Goal: Transaction & Acquisition: Book appointment/travel/reservation

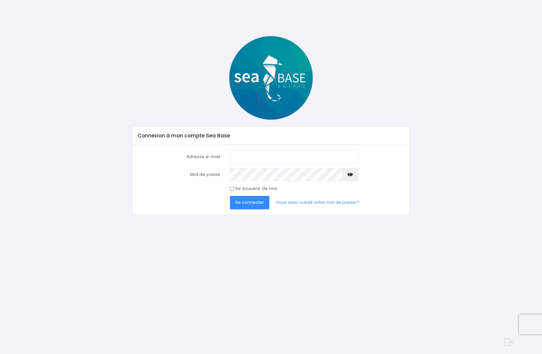
click at [257, 154] on input "Adresse e-mail" at bounding box center [294, 156] width 128 height 13
type input "benoit.vannesson@gmail.com"
click at [244, 187] on label "Se souvenir de moi" at bounding box center [256, 188] width 42 height 7
click at [234, 187] on input "Se souvenir de moi" at bounding box center [232, 189] width 4 height 4
checkbox input "true"
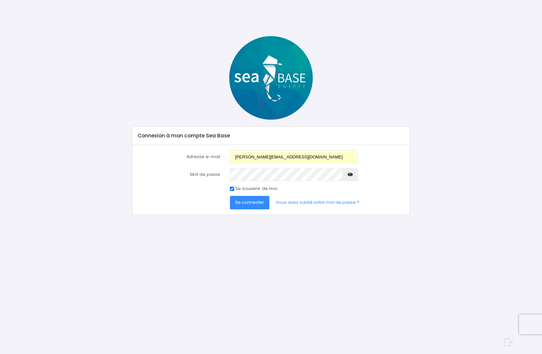
click at [241, 200] on span "Se connecter" at bounding box center [249, 202] width 29 height 6
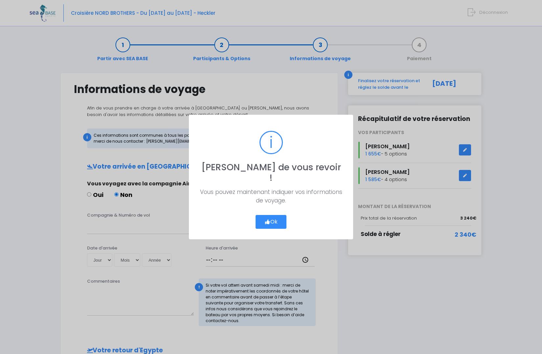
click at [274, 215] on button "Ok" at bounding box center [271, 222] width 31 height 14
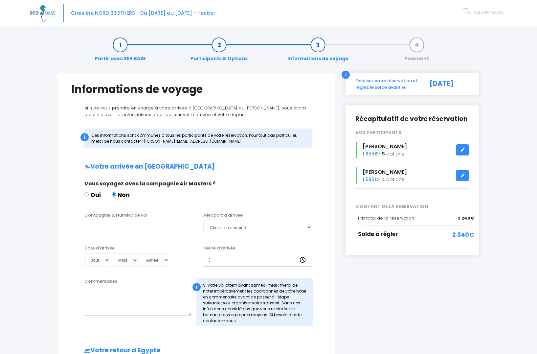
click at [89, 194] on label "Oui" at bounding box center [92, 194] width 16 height 9
click at [89, 194] on input "Oui" at bounding box center [86, 194] width 4 height 4
radio input "true"
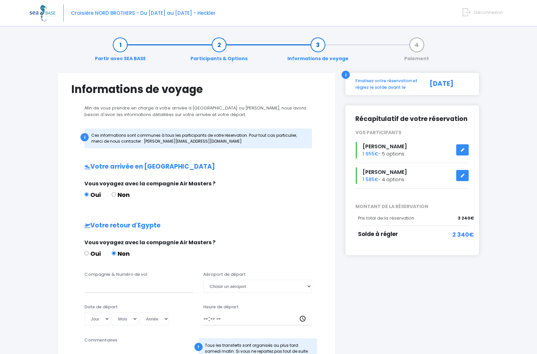
click at [94, 249] on div "Vous voyagez avec la compagnie Air Masters ? Oui Non" at bounding box center [196, 252] width 233 height 26
click at [89, 254] on label "Oui" at bounding box center [92, 253] width 16 height 9
click at [89, 254] on input "Oui" at bounding box center [86, 253] width 4 height 4
radio input "true"
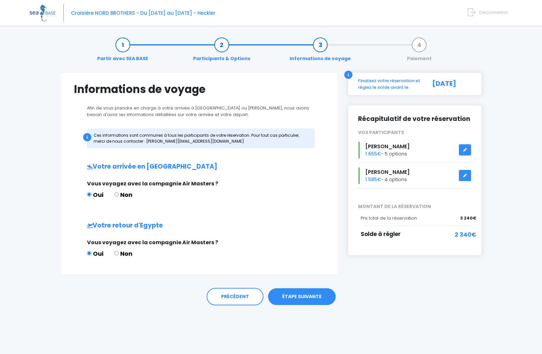
click at [300, 294] on link "ÉTAPE SUIVANTE" at bounding box center [302, 296] width 68 height 17
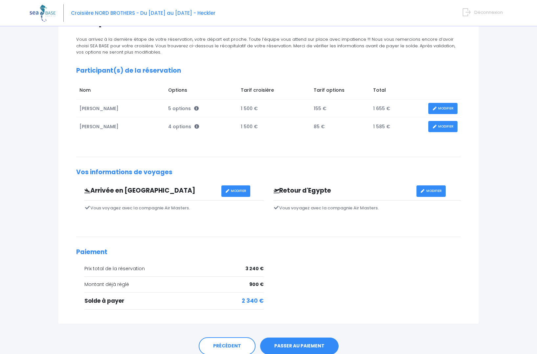
scroll to position [96, 0]
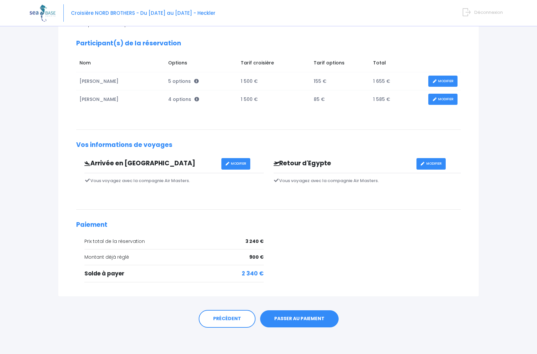
click at [304, 319] on link "PASSER AU PAIEMENT" at bounding box center [299, 318] width 79 height 17
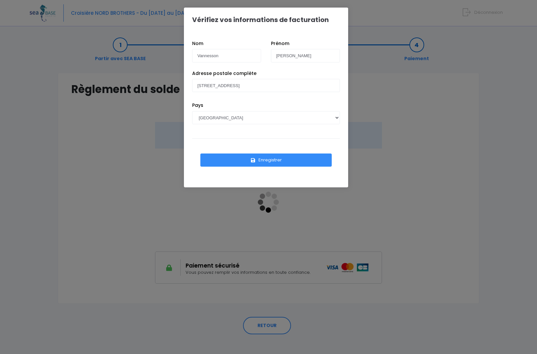
click at [261, 157] on button "Enregistrer" at bounding box center [265, 159] width 131 height 13
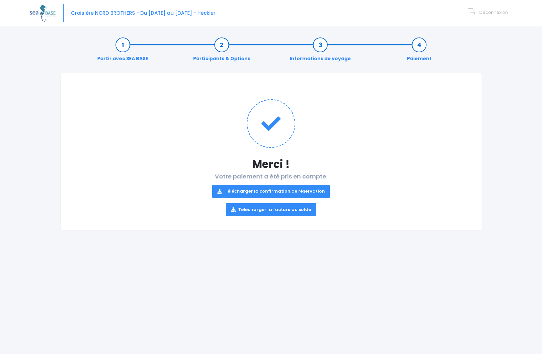
click at [301, 207] on link "Télécharger la facture du solde" at bounding box center [271, 209] width 91 height 13
click at [287, 189] on link "Télécharger la confirmation de réservation" at bounding box center [271, 191] width 118 height 13
click at [477, 128] on div "Merci ! Votre paiement a été pris en compte. Télécharger la confirmation de rés…" at bounding box center [270, 152] width 421 height 158
